Goal: Information Seeking & Learning: Learn about a topic

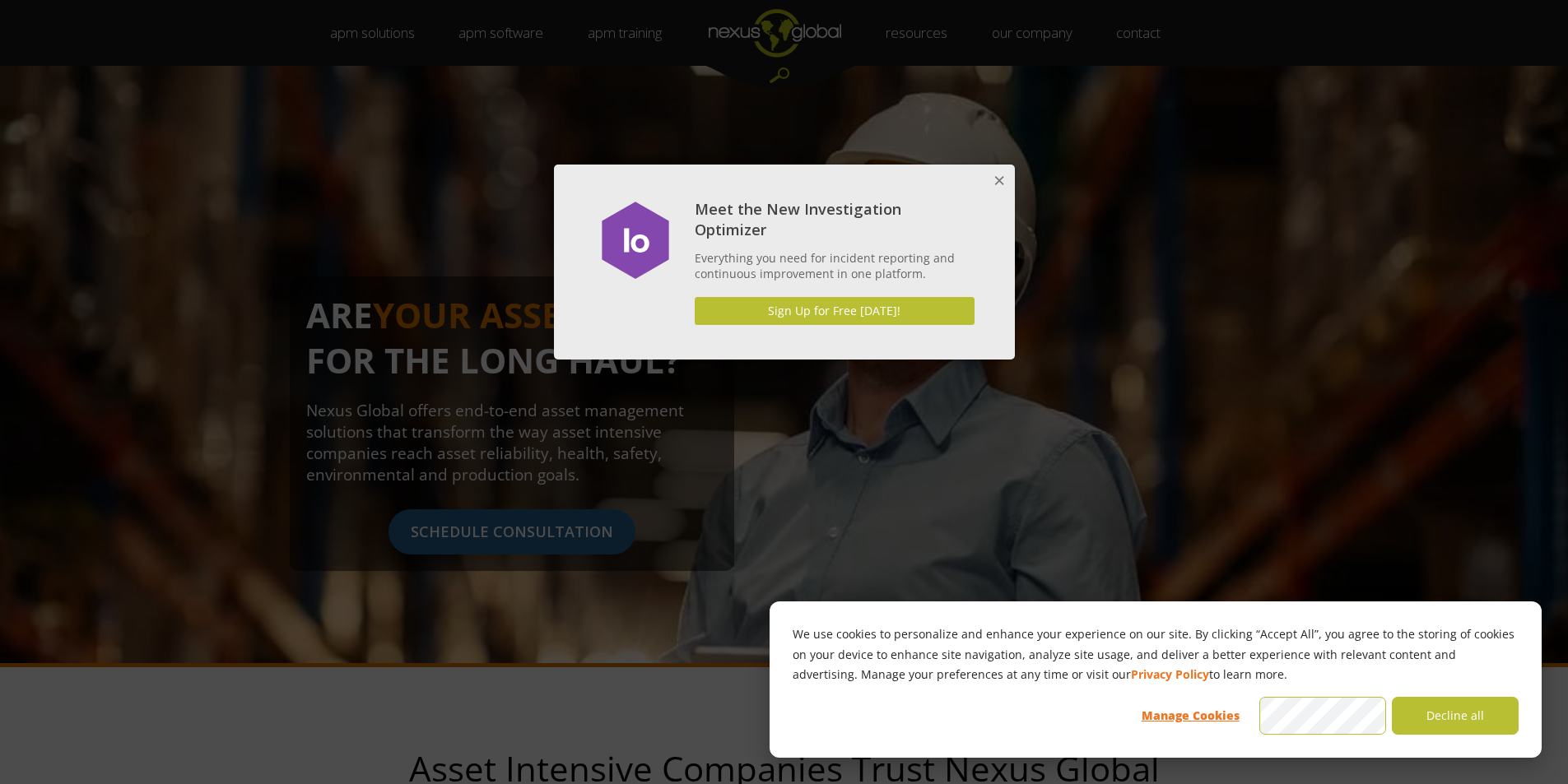
click at [997, 183] on button "Close" at bounding box center [998, 181] width 33 height 33
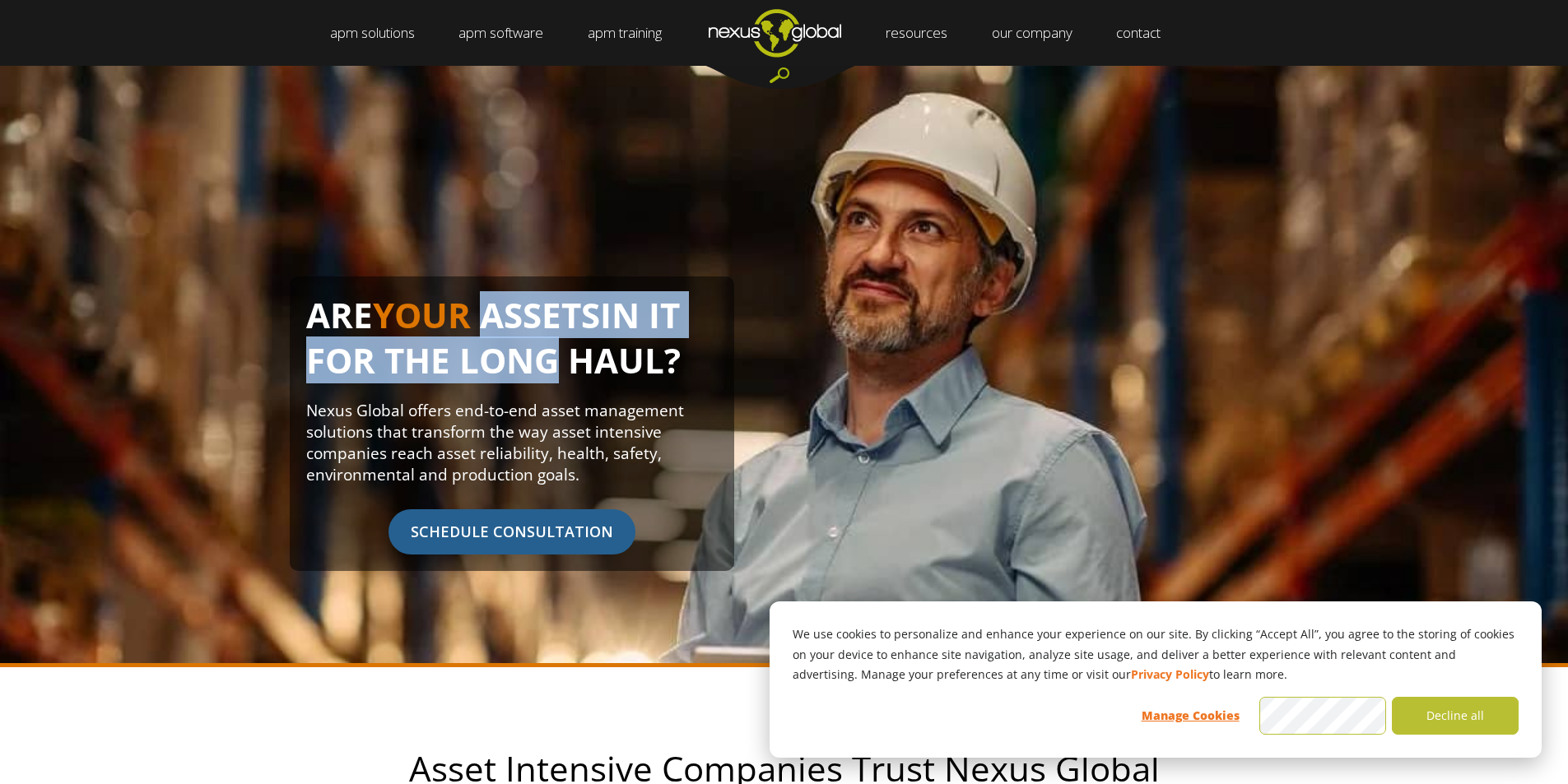
drag, startPoint x: 493, startPoint y: 321, endPoint x: 525, endPoint y: 357, distance: 48.2
click at [525, 357] on h1 "ARE YOUR ASSETS IN IT FOR THE LONG HAUL?" at bounding box center [512, 345] width 411 height 107
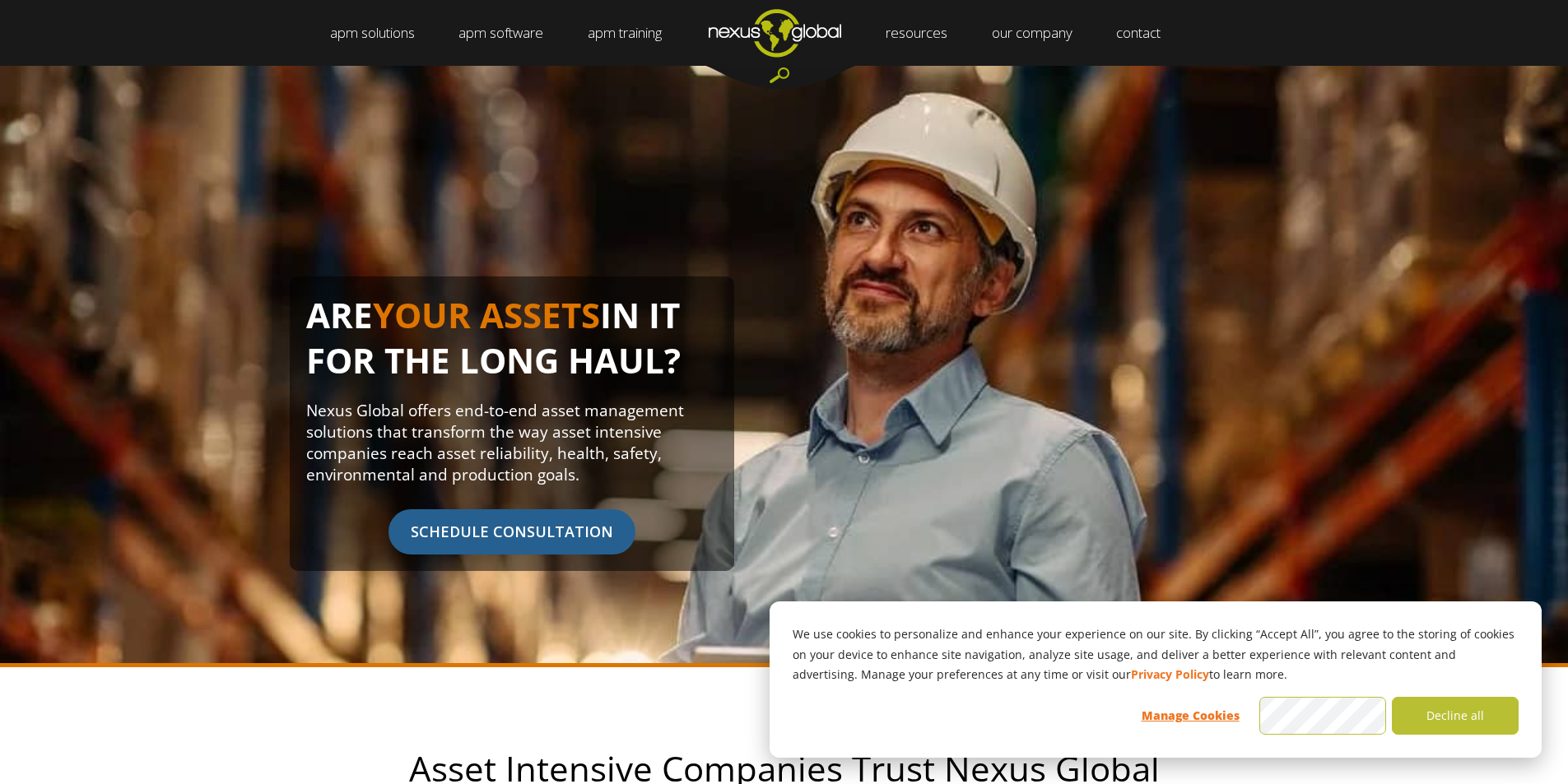
click at [595, 350] on h1 "ARE YOUR ASSETS IN IT FOR THE LONG HAUL?" at bounding box center [512, 345] width 411 height 107
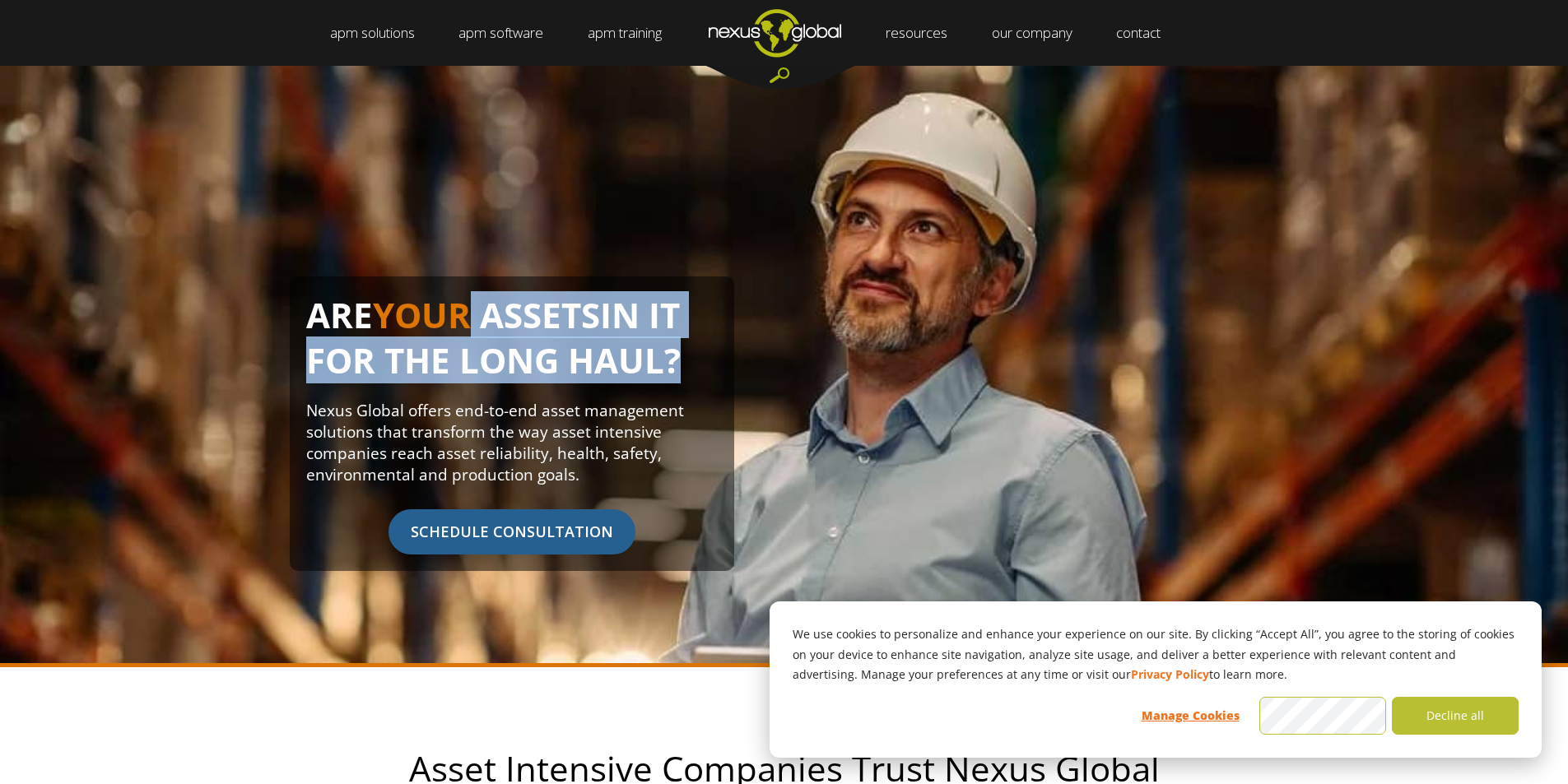
drag, startPoint x: 595, startPoint y: 350, endPoint x: 464, endPoint y: 320, distance: 134.4
click at [464, 321] on h1 "ARE YOUR ASSETS IN IT FOR THE LONG HAUL?" at bounding box center [512, 345] width 411 height 107
click at [464, 320] on span "YOUR ASSETS" at bounding box center [486, 314] width 227 height 47
drag, startPoint x: 474, startPoint y: 324, endPoint x: 504, endPoint y: 357, distance: 44.6
click at [502, 356] on h1 "ARE YOUR ASSETS IN IT FOR THE LONG HAUL?" at bounding box center [512, 345] width 411 height 107
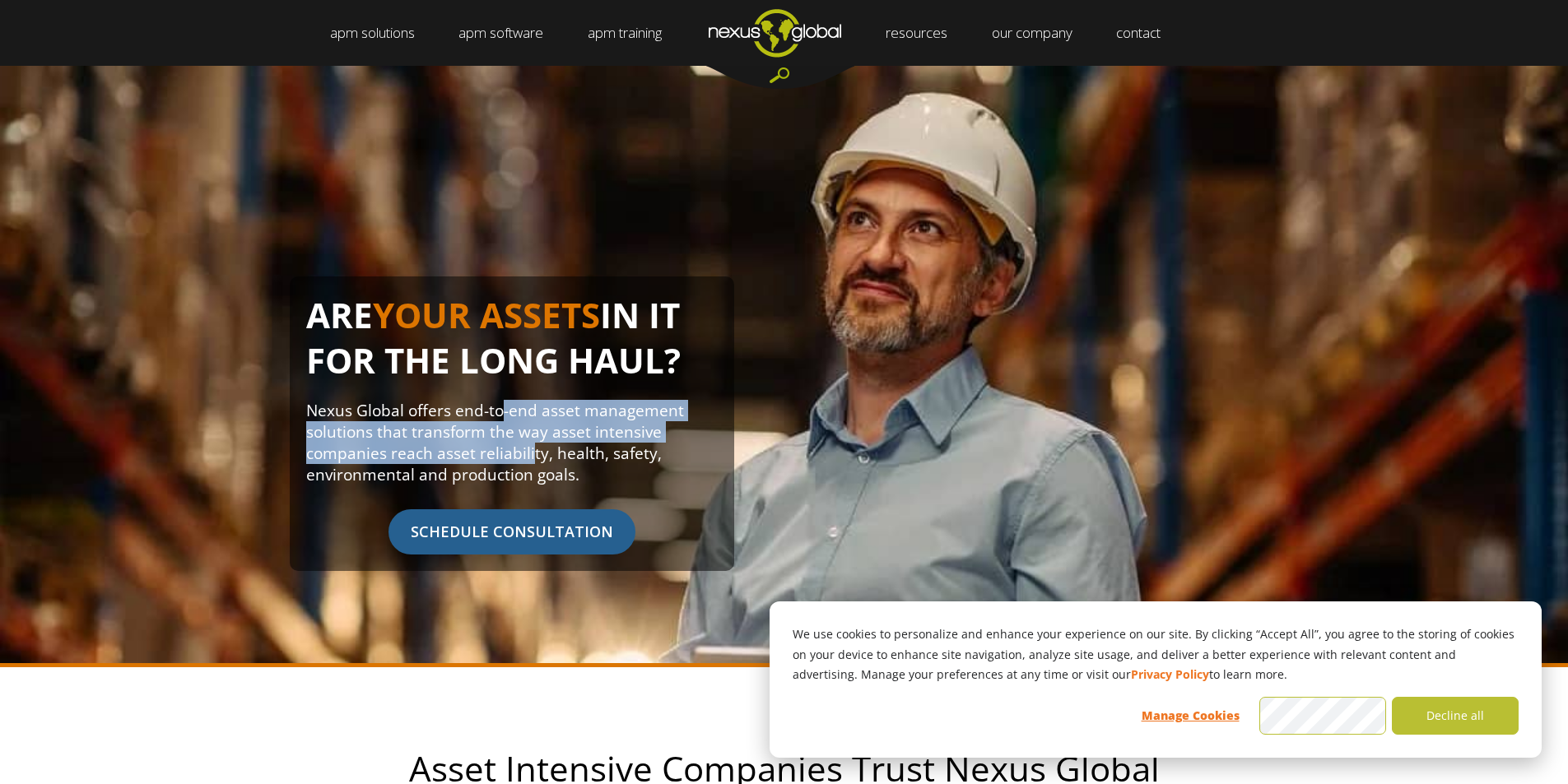
drag, startPoint x: 498, startPoint y: 403, endPoint x: 538, endPoint y: 446, distance: 58.7
click at [528, 446] on p "Nexus Global offers end-to-end asset management solutions that transform the wa…" at bounding box center [512, 442] width 411 height 86
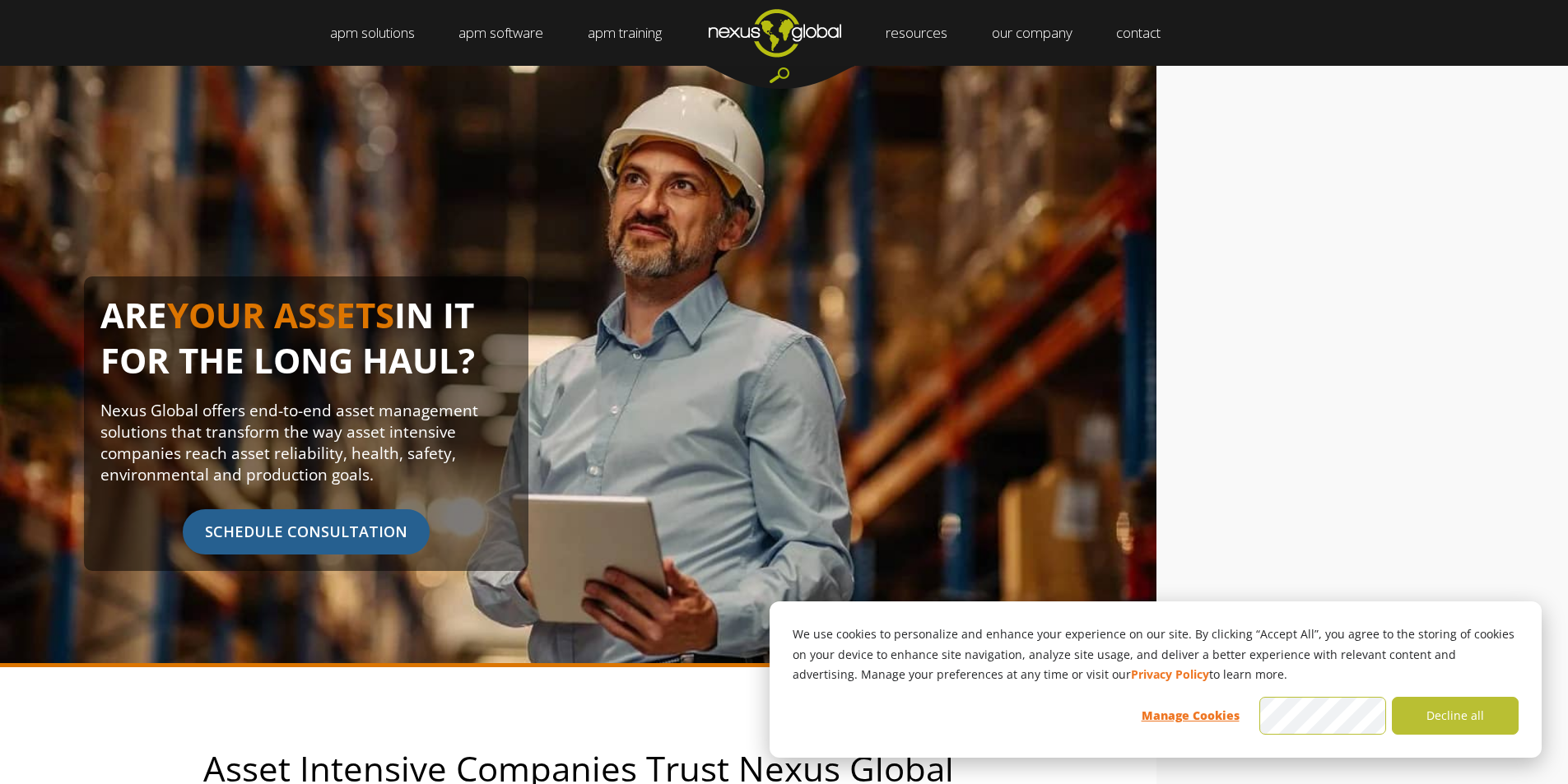
drag, startPoint x: 518, startPoint y: 541, endPoint x: 618, endPoint y: 169, distance: 385.2
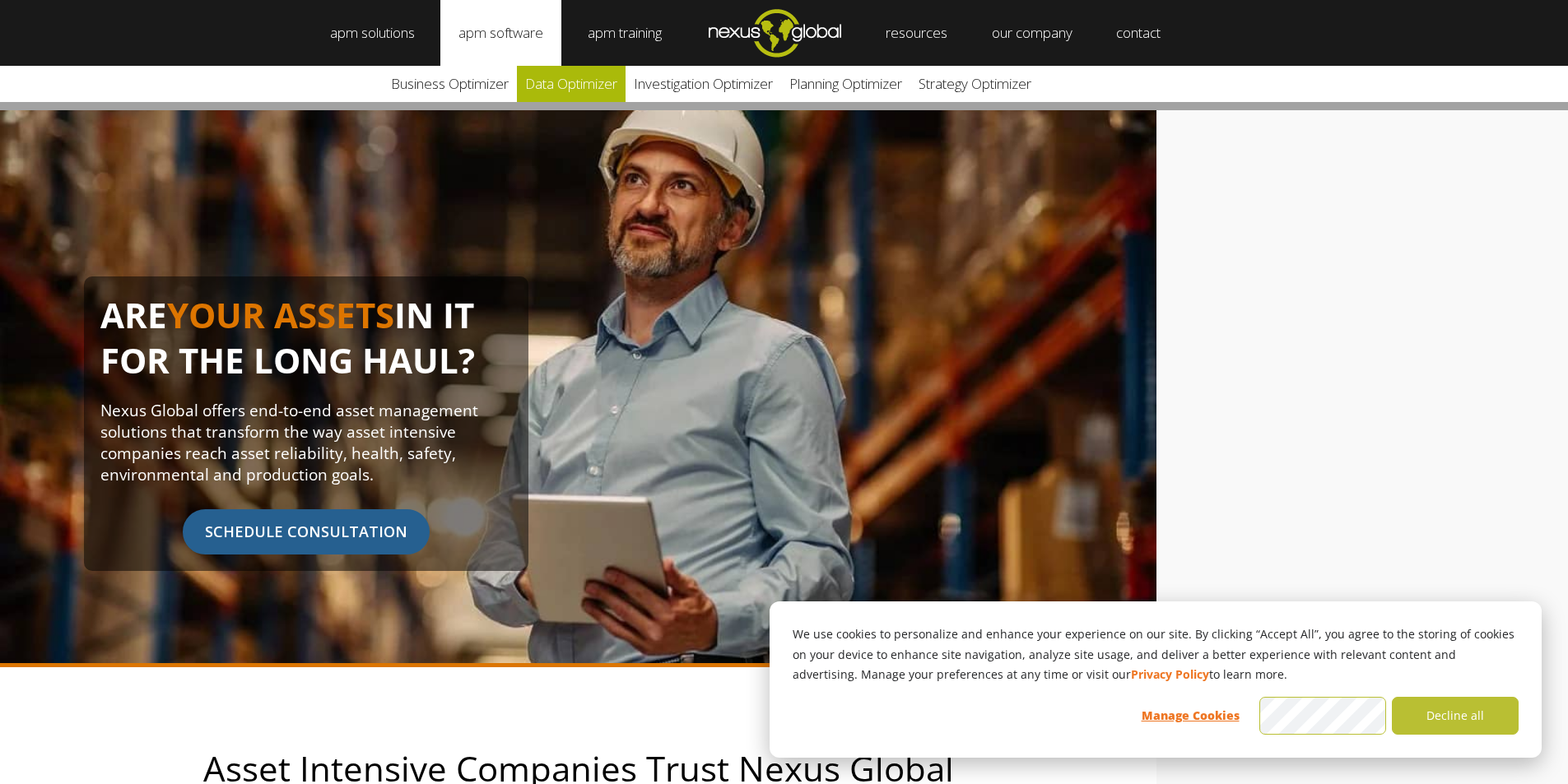
click at [592, 92] on link "Data Optimizer" at bounding box center [571, 84] width 109 height 37
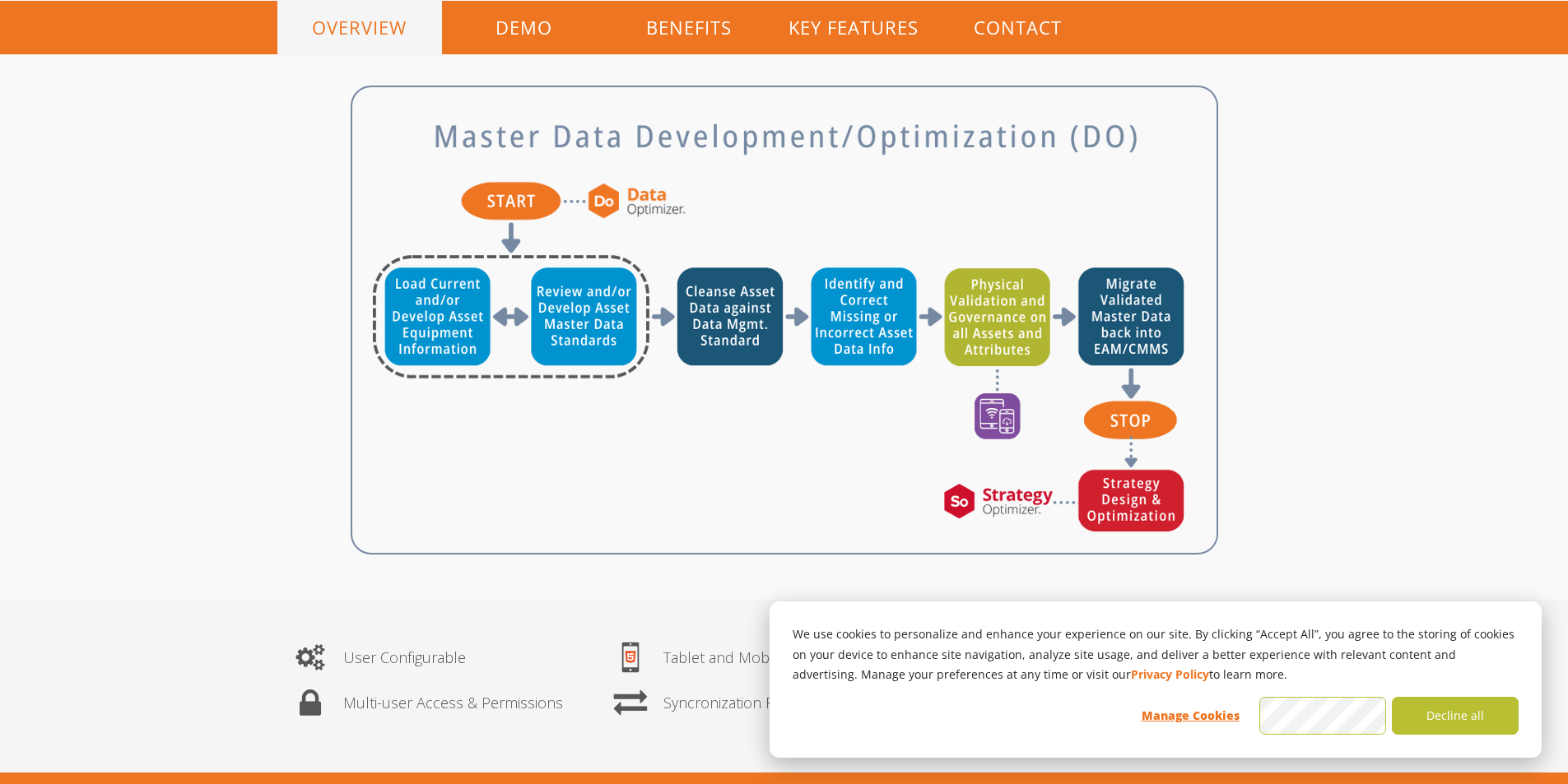
scroll to position [988, 0]
